Goal: Transaction & Acquisition: Purchase product/service

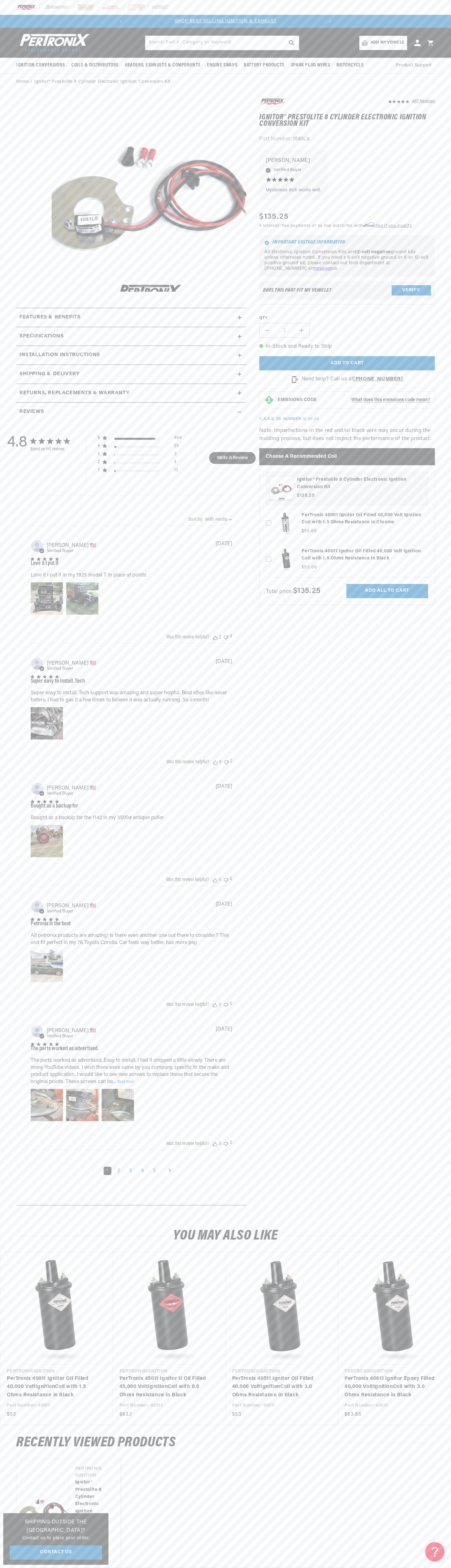
click at [226, 32] on header "BETTER SEARCH RESULTS Add your vehicle's year, make, and model to find parts be…" at bounding box center [225, 42] width 451 height 30
click at [422, 352] on div "In-Stock and Ready to Ship Add to cart Add to cart Product details More payment…" at bounding box center [347, 356] width 175 height 28
click at [329, 1568] on html "Skip to content Your cart Your cart is empty Get the right parts the first time…" at bounding box center [225, 784] width 451 height 1568
click at [4, 1182] on section "447 Reviews" at bounding box center [225, 653] width 451 height 1125
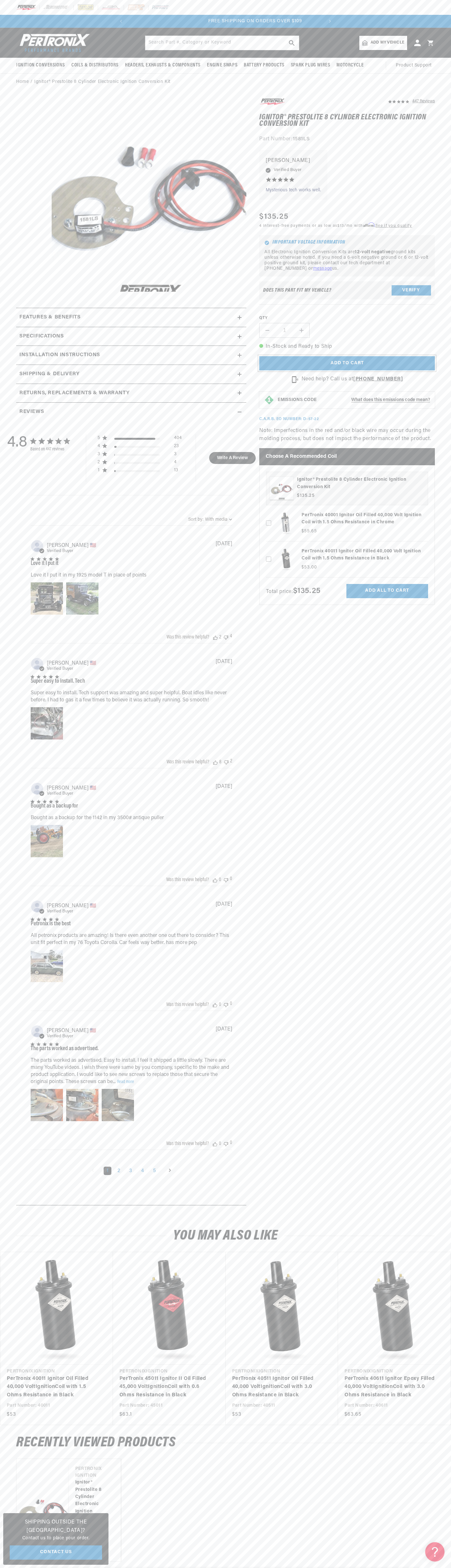
scroll to position [0, 196]
